Goal: Task Accomplishment & Management: Manage account settings

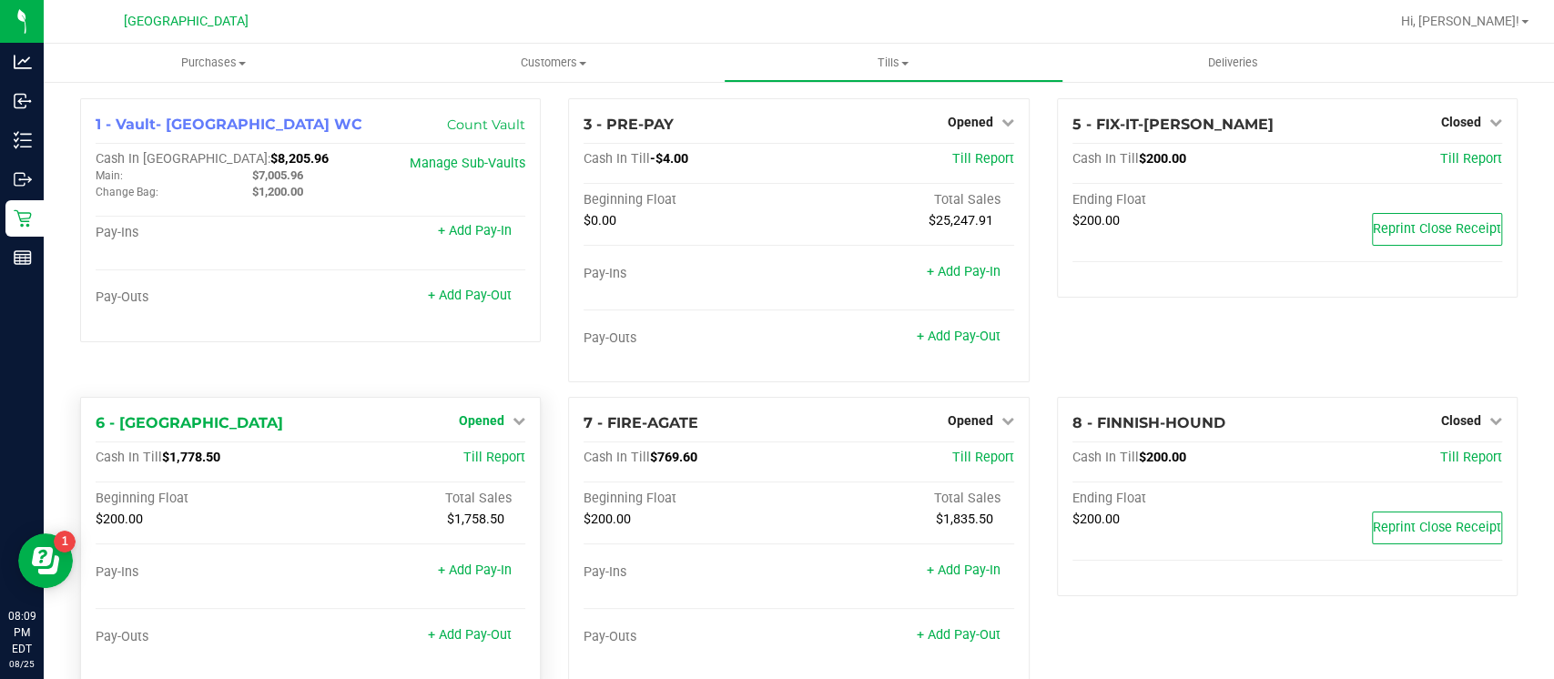
click at [489, 420] on span "Opened" at bounding box center [482, 420] width 46 height 15
click at [496, 461] on link "Close Till" at bounding box center [484, 458] width 49 height 15
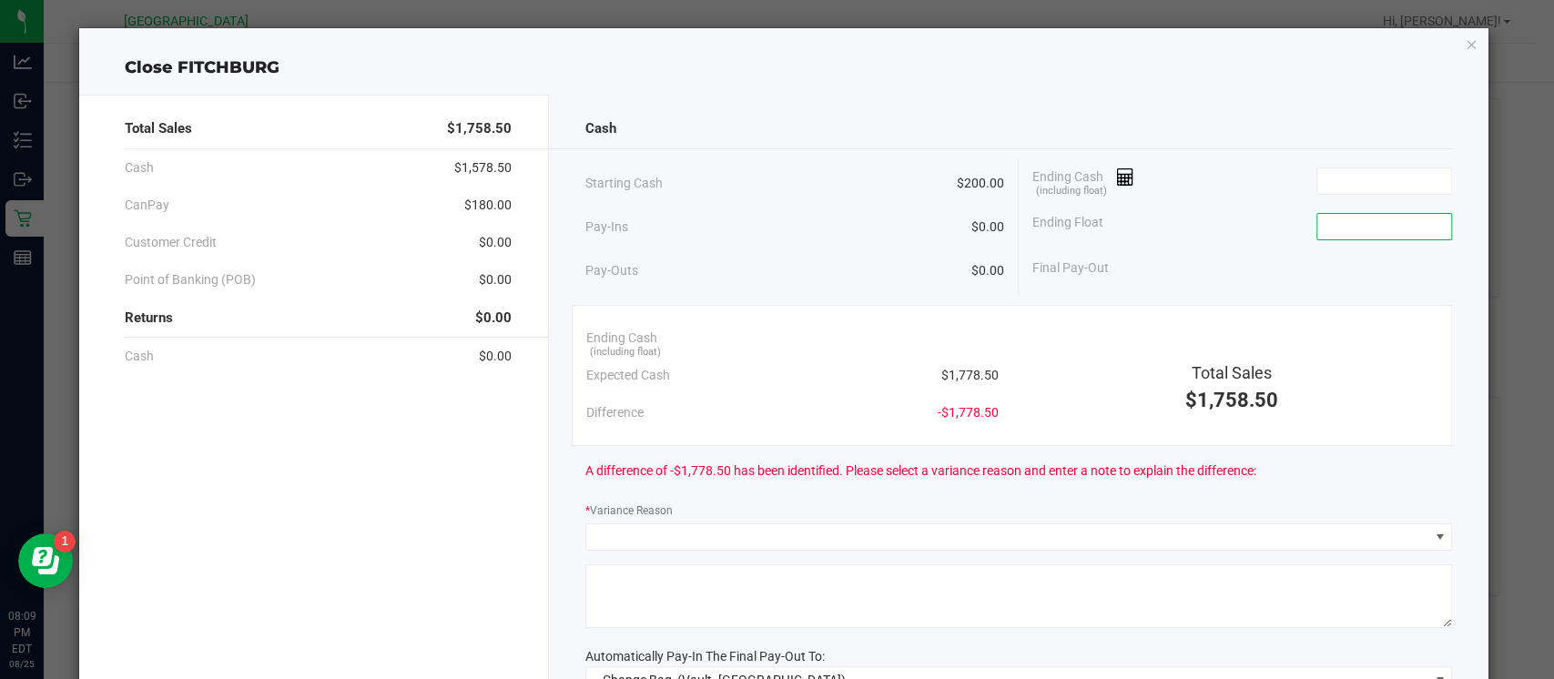
click at [1356, 217] on input at bounding box center [1384, 226] width 134 height 25
type input "$200.00"
click at [1361, 179] on input at bounding box center [1384, 180] width 134 height 25
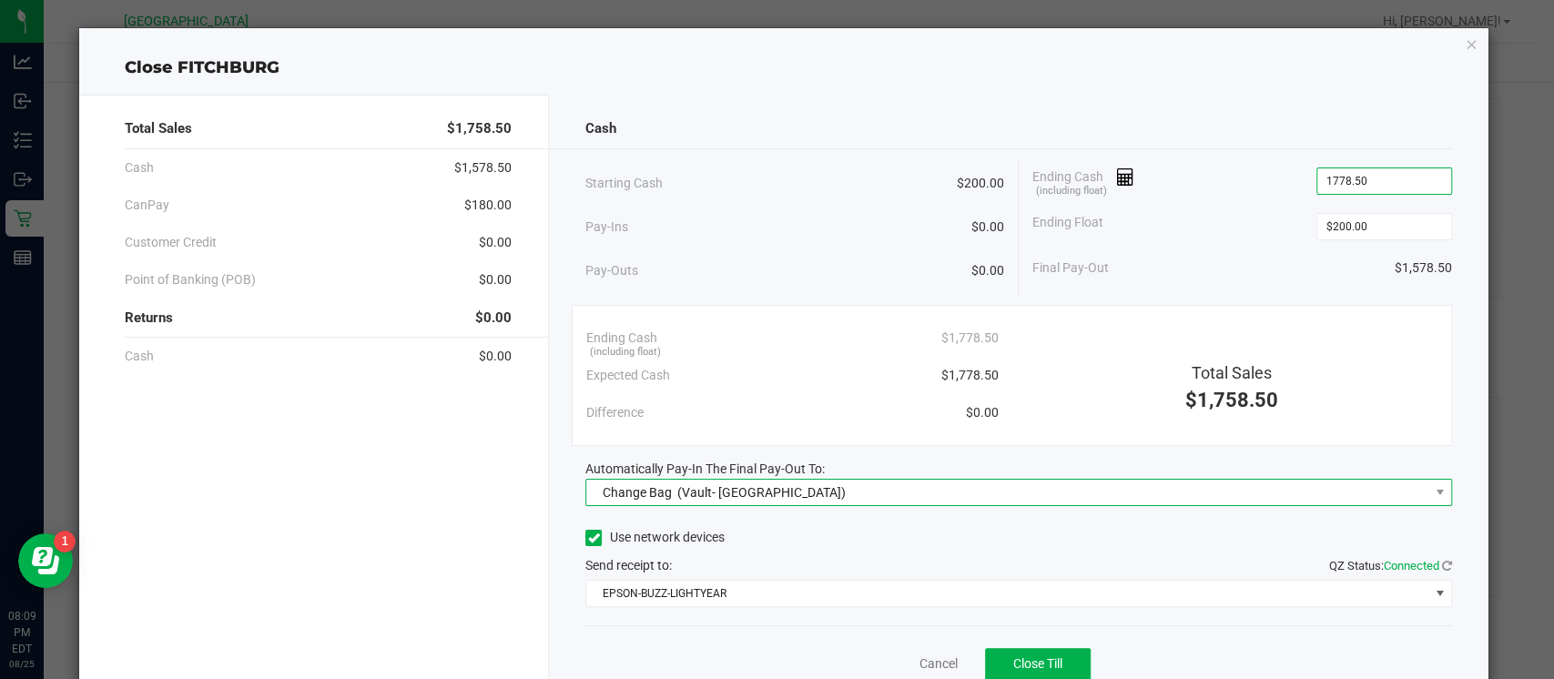
type input "$1,778.50"
click at [1383, 491] on span "Change Bag (Vault- Miami Beach WC)" at bounding box center [1007, 492] width 842 height 25
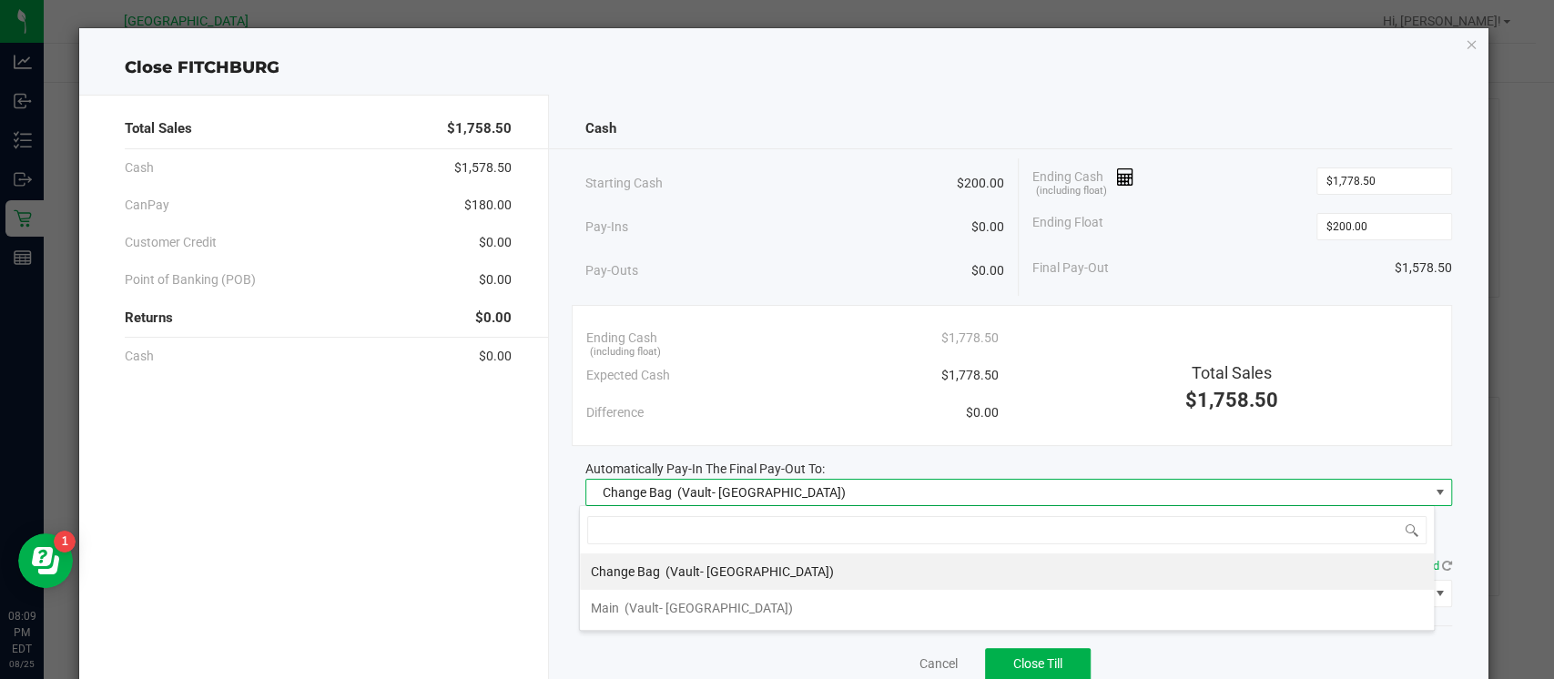
scroll to position [26, 855]
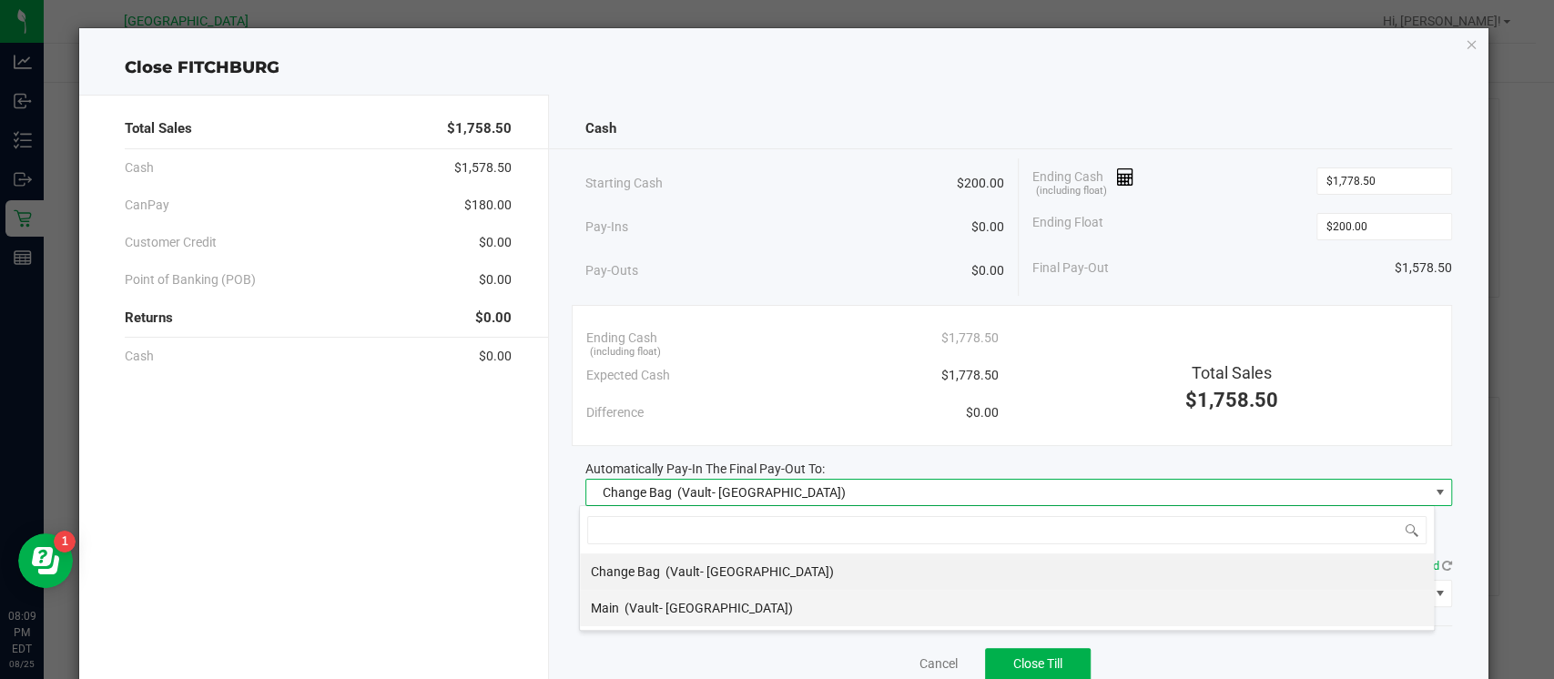
click at [1265, 602] on li "Main (Vault- Miami Beach WC)" at bounding box center [1007, 608] width 854 height 36
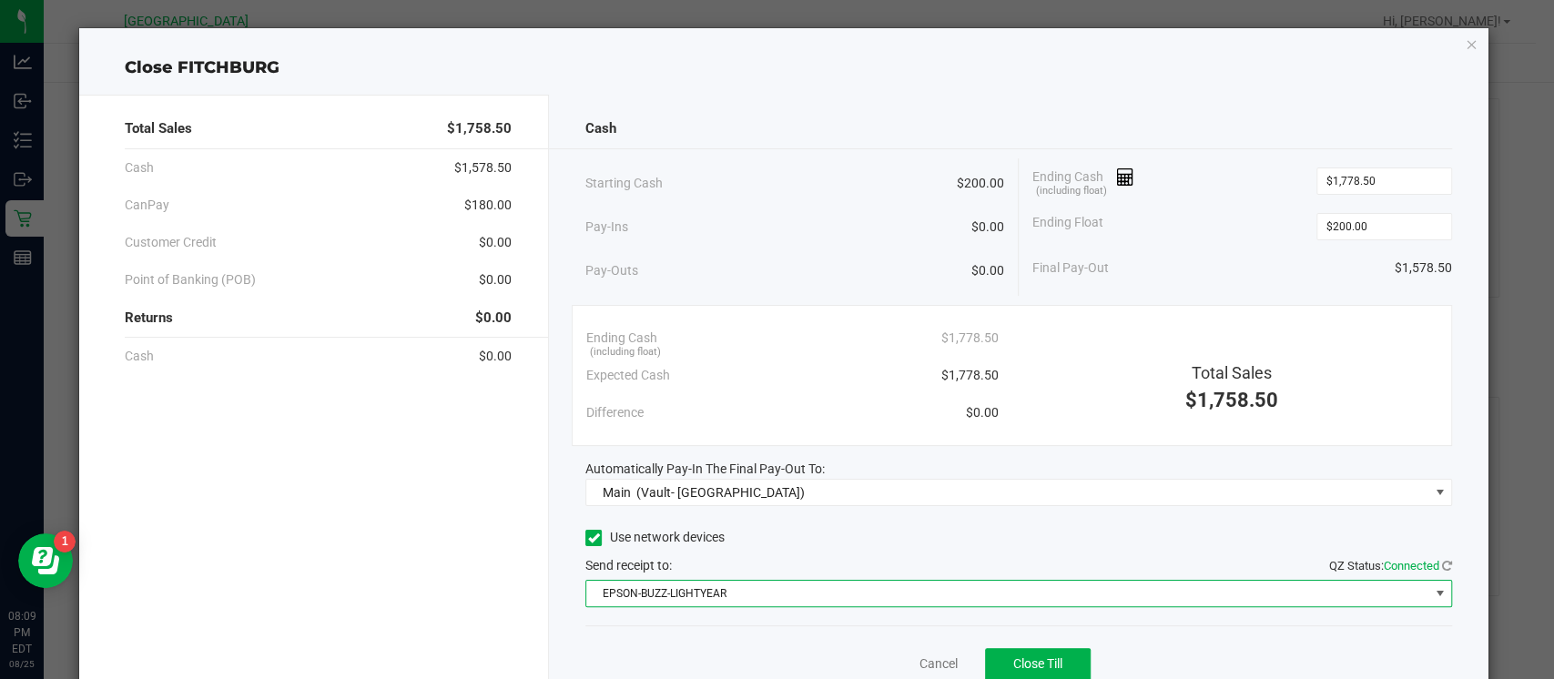
click at [1325, 601] on span "EPSON-BUZZ-LIGHTYEAR" at bounding box center [1007, 593] width 842 height 25
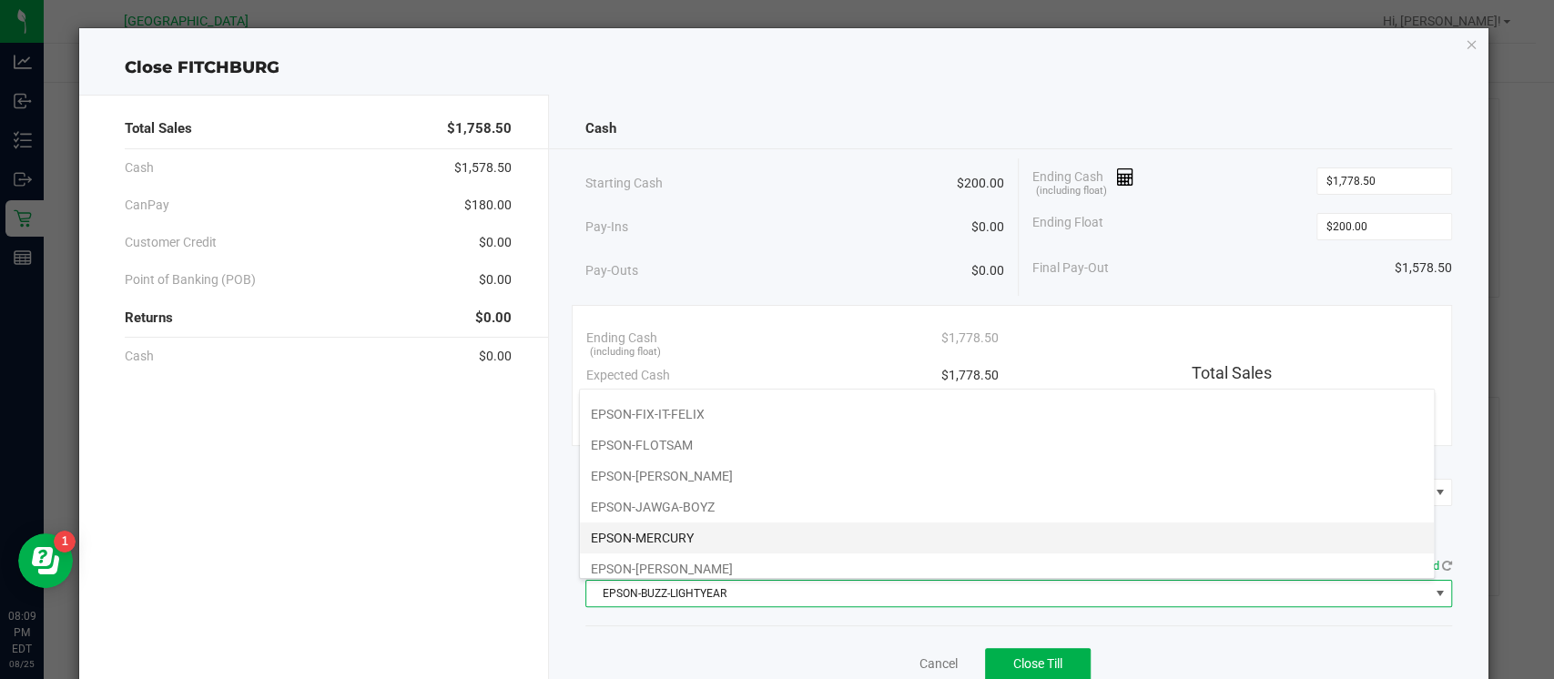
scroll to position [156, 0]
click at [1363, 522] on li "EPSON-MERCURY" at bounding box center [1007, 531] width 854 height 31
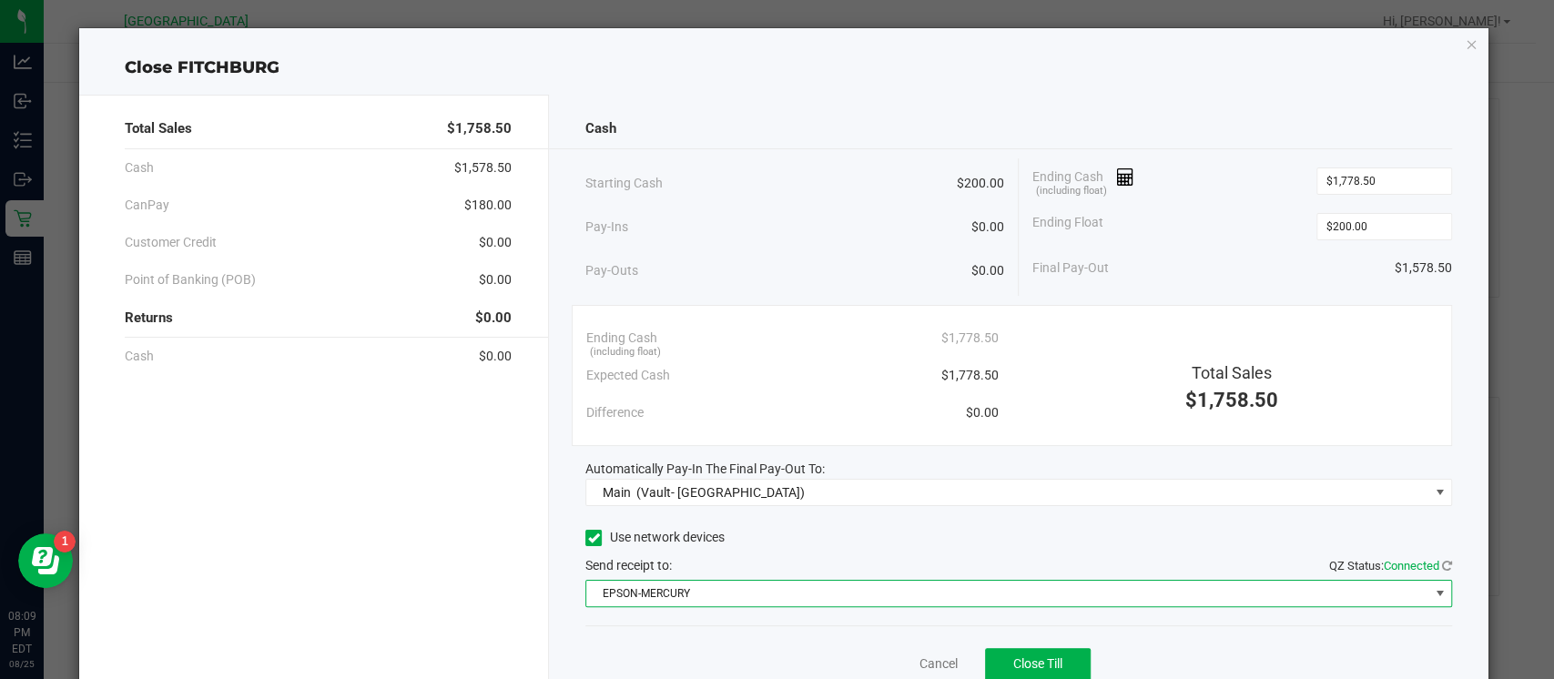
click at [1297, 84] on div "Total Sales $1,758.50 Cash $1,578.50 CanPay $180.00 Customer Credit $0.00 Point…" at bounding box center [783, 403] width 1409 height 647
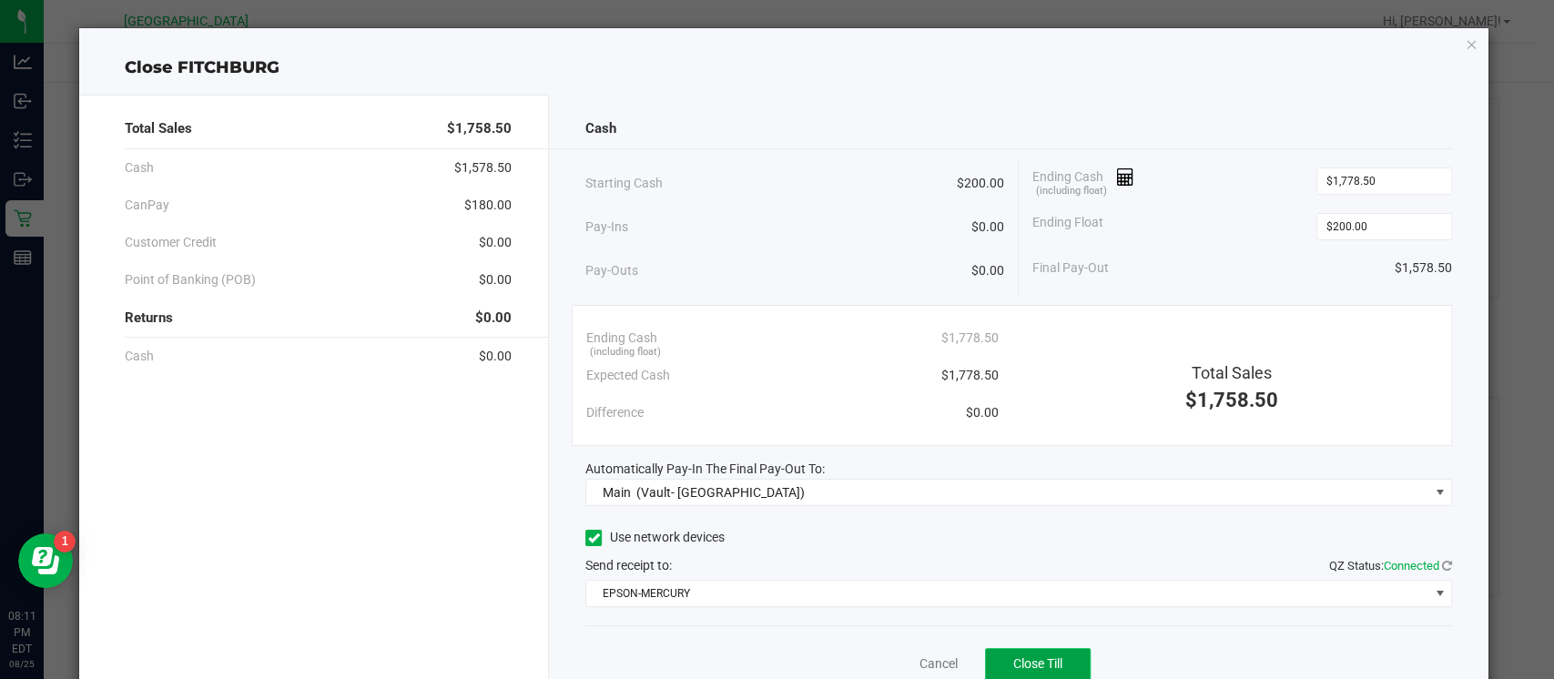
click at [1013, 658] on span "Close Till" at bounding box center [1037, 663] width 49 height 15
click at [1464, 39] on icon "button" at bounding box center [1470, 44] width 13 height 22
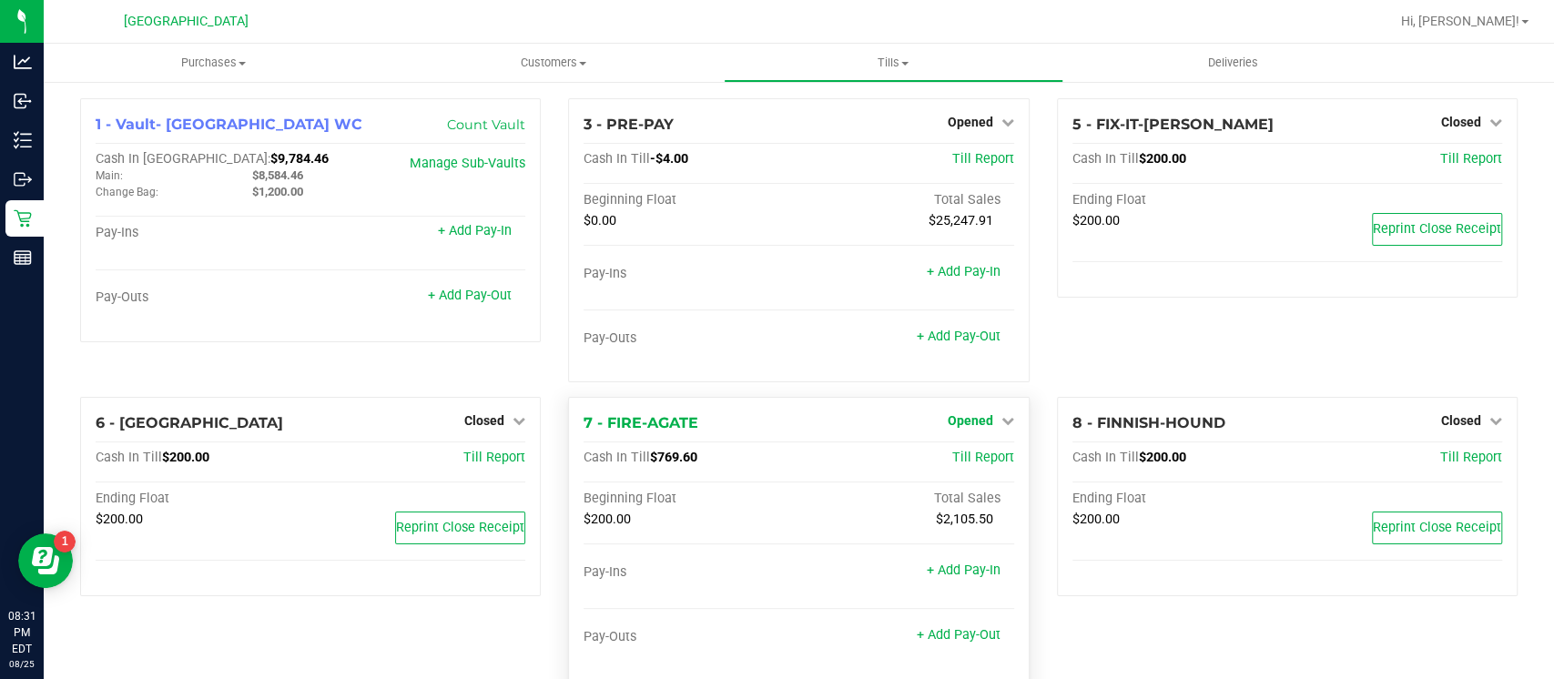
click at [989, 413] on link "Opened" at bounding box center [980, 420] width 66 height 15
click at [964, 461] on link "Close Till" at bounding box center [971, 458] width 49 height 15
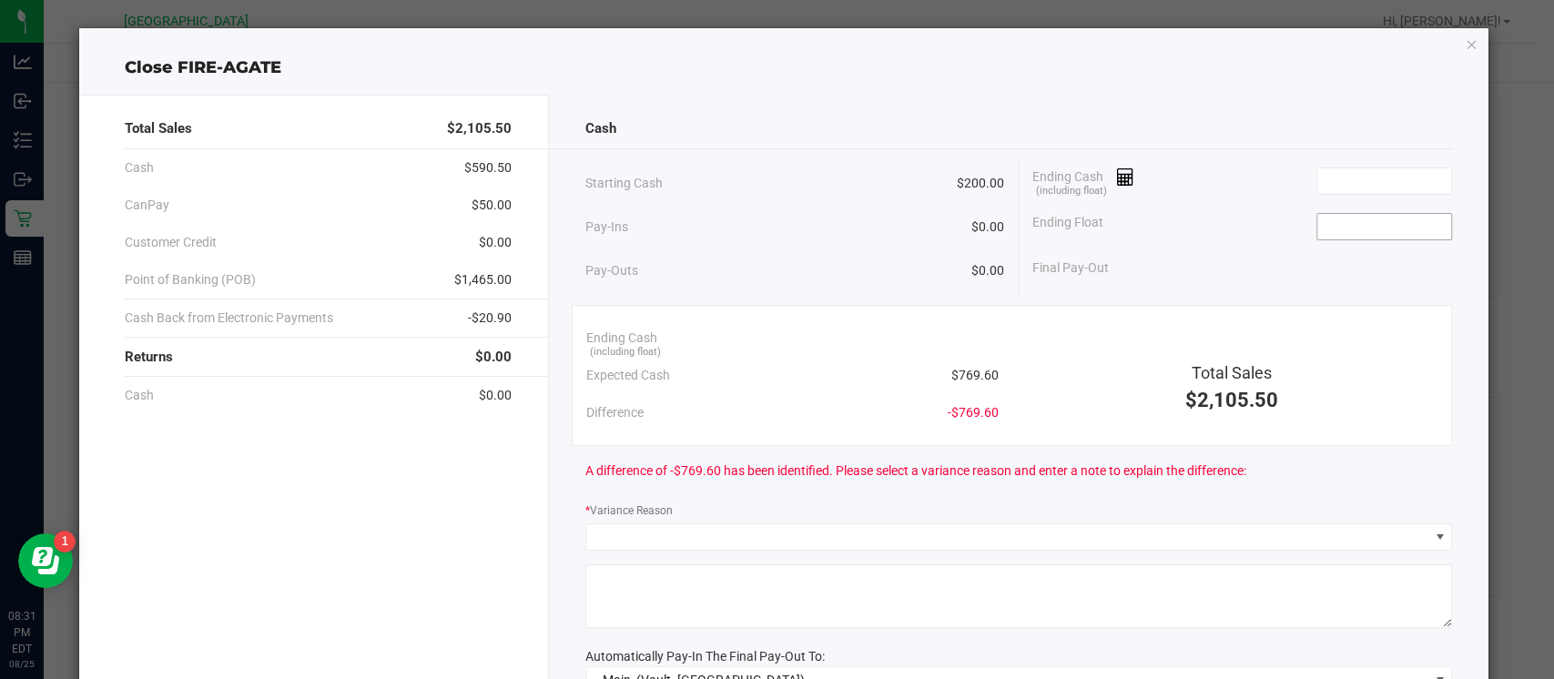
click at [1327, 227] on input at bounding box center [1384, 226] width 134 height 25
type input "$200.00"
click at [1327, 185] on input at bounding box center [1384, 180] width 134 height 25
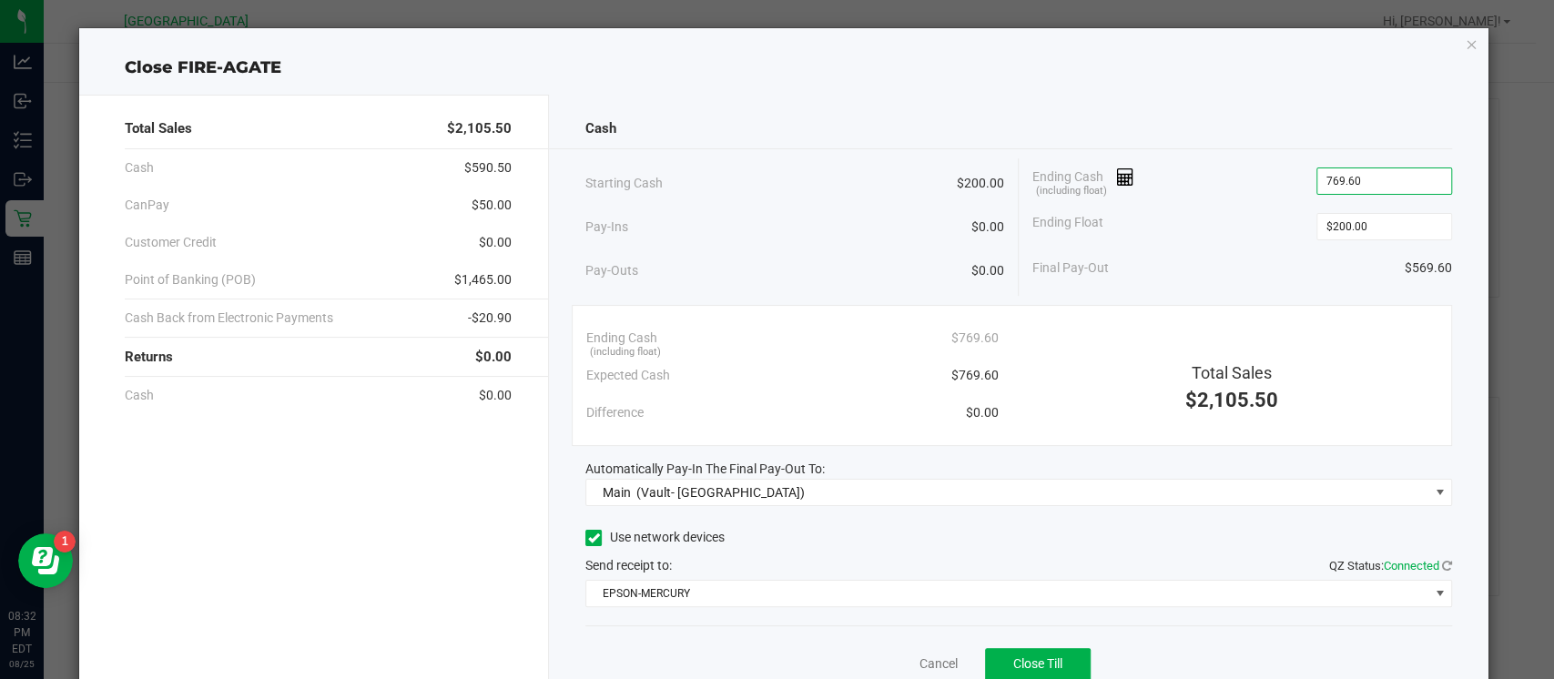
type input "$769.60"
click at [1399, 86] on div "Total Sales $2,105.50 Cash $590.50 CanPay $50.00 Customer Credit $0.00 Point of…" at bounding box center [783, 403] width 1409 height 647
click at [1013, 661] on span "Close Till" at bounding box center [1037, 663] width 49 height 15
click at [1464, 47] on icon "button" at bounding box center [1470, 44] width 13 height 22
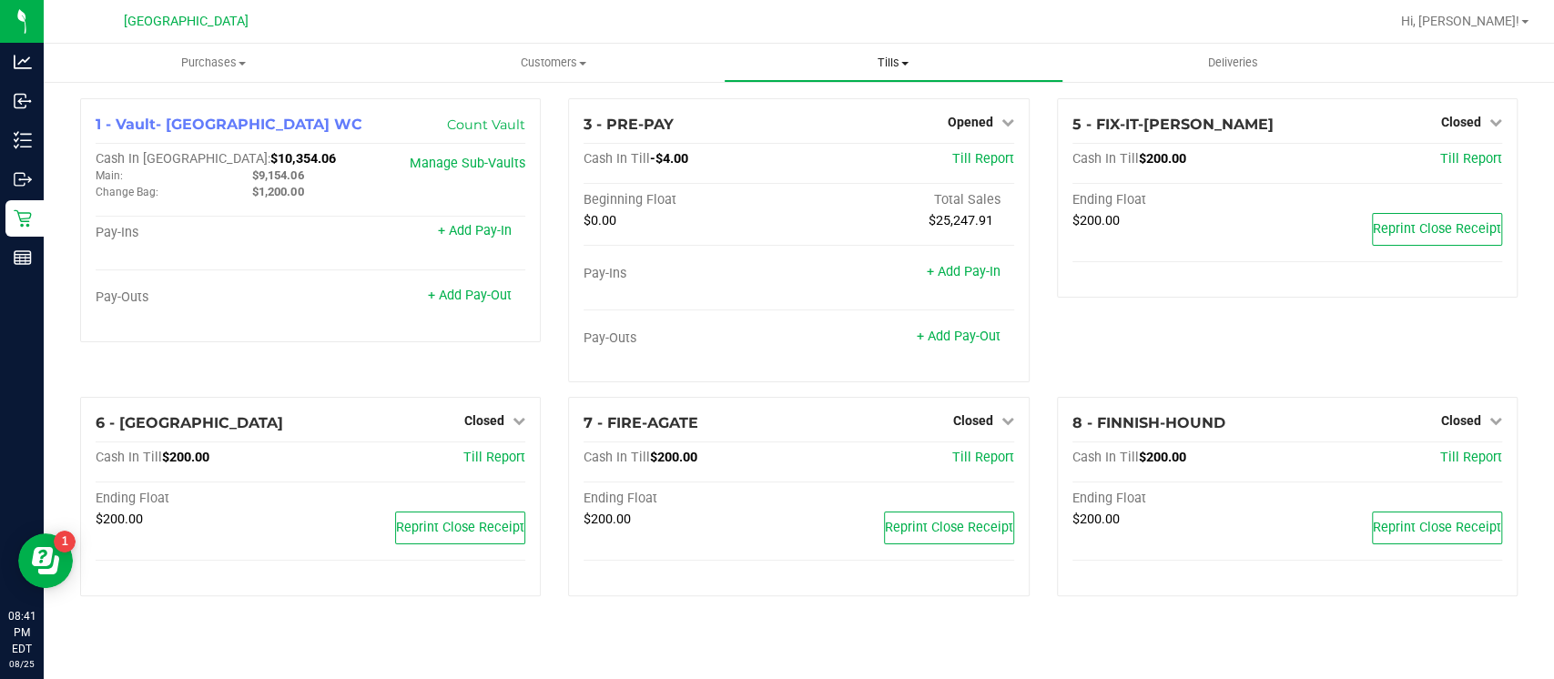
click at [904, 55] on span "Tills" at bounding box center [893, 63] width 338 height 16
click at [873, 127] on span "Reconcile e-payments" at bounding box center [814, 131] width 181 height 15
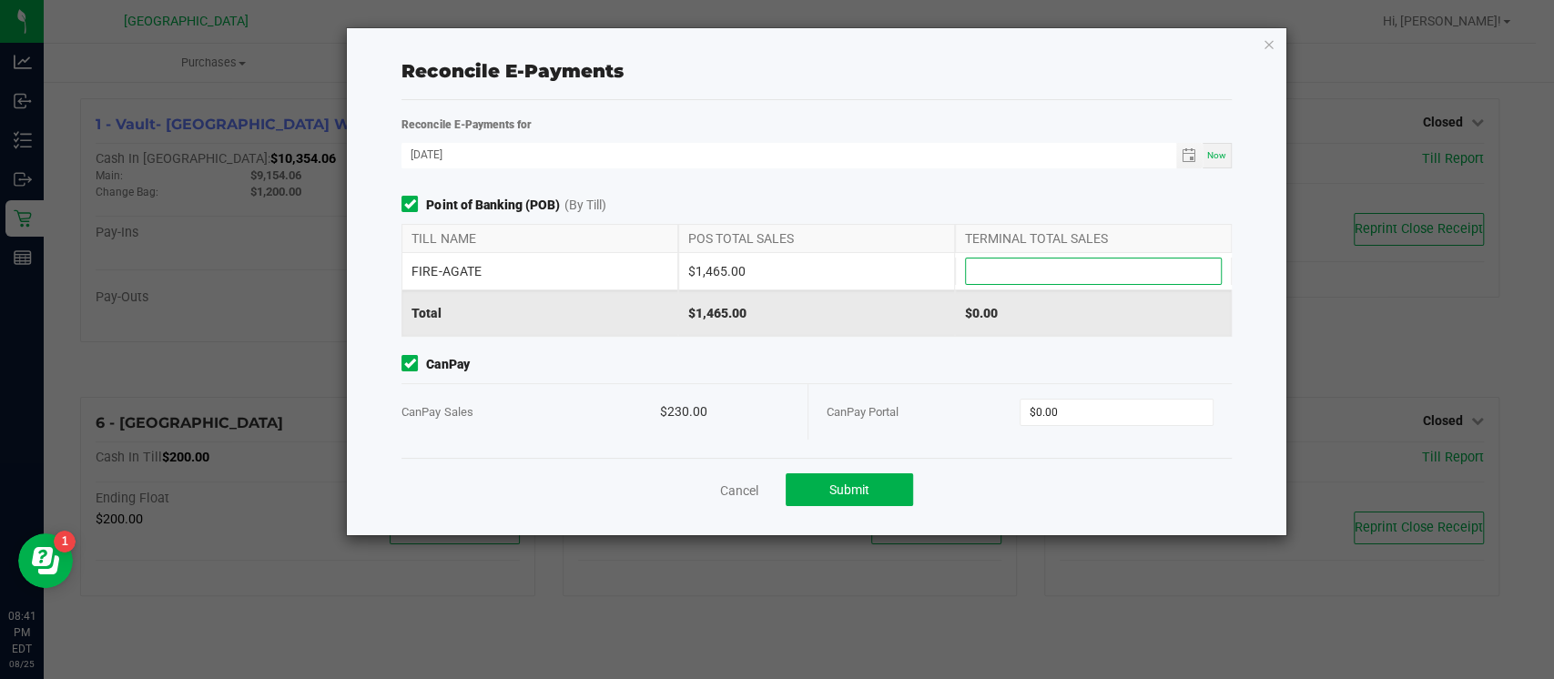
click at [998, 272] on input at bounding box center [1093, 270] width 255 height 25
type input "$1,465.00"
type input "0"
click at [1086, 410] on input "0" at bounding box center [1116, 412] width 192 height 25
type input "$230.00"
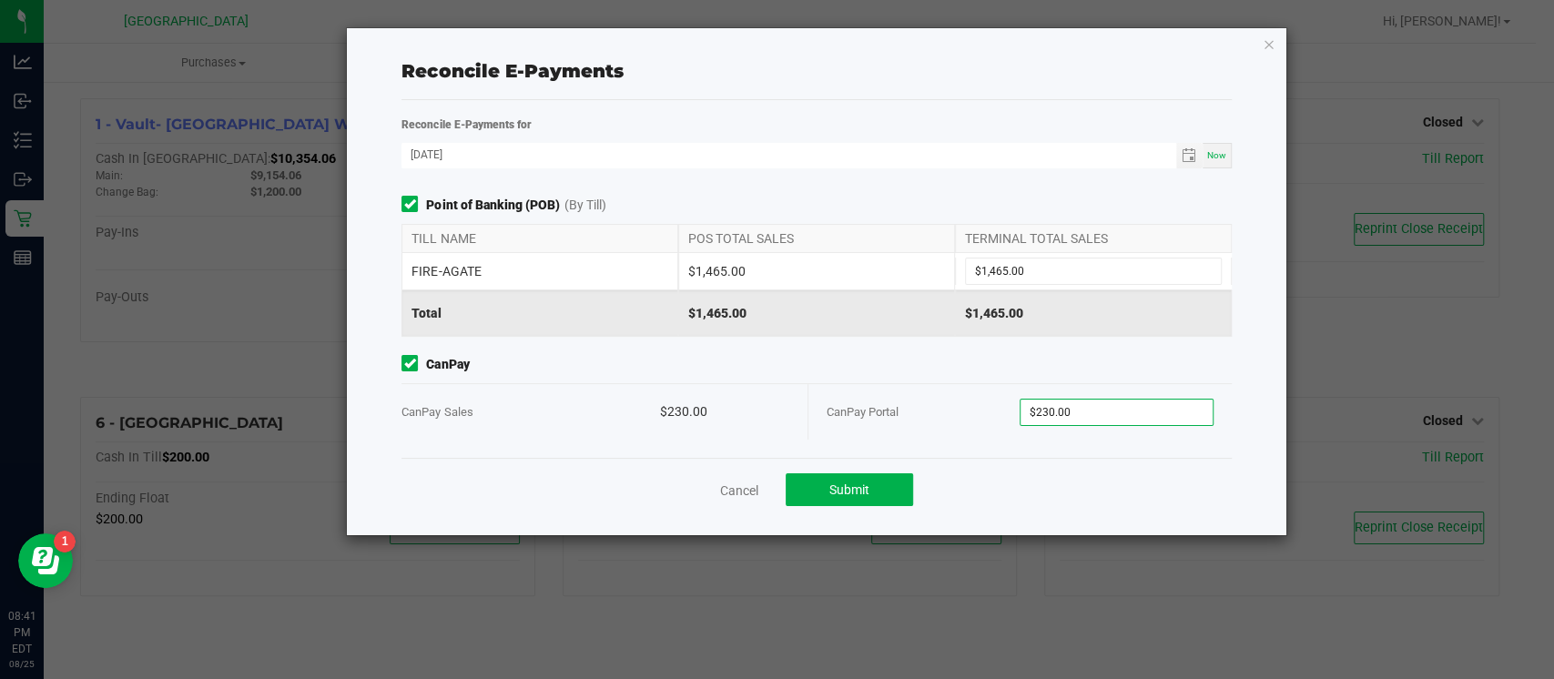
click at [1062, 511] on div "Cancel Submit" at bounding box center [815, 489] width 829 height 63
click at [885, 480] on button "Submit" at bounding box center [848, 489] width 127 height 33
